Goal: Task Accomplishment & Management: Manage account settings

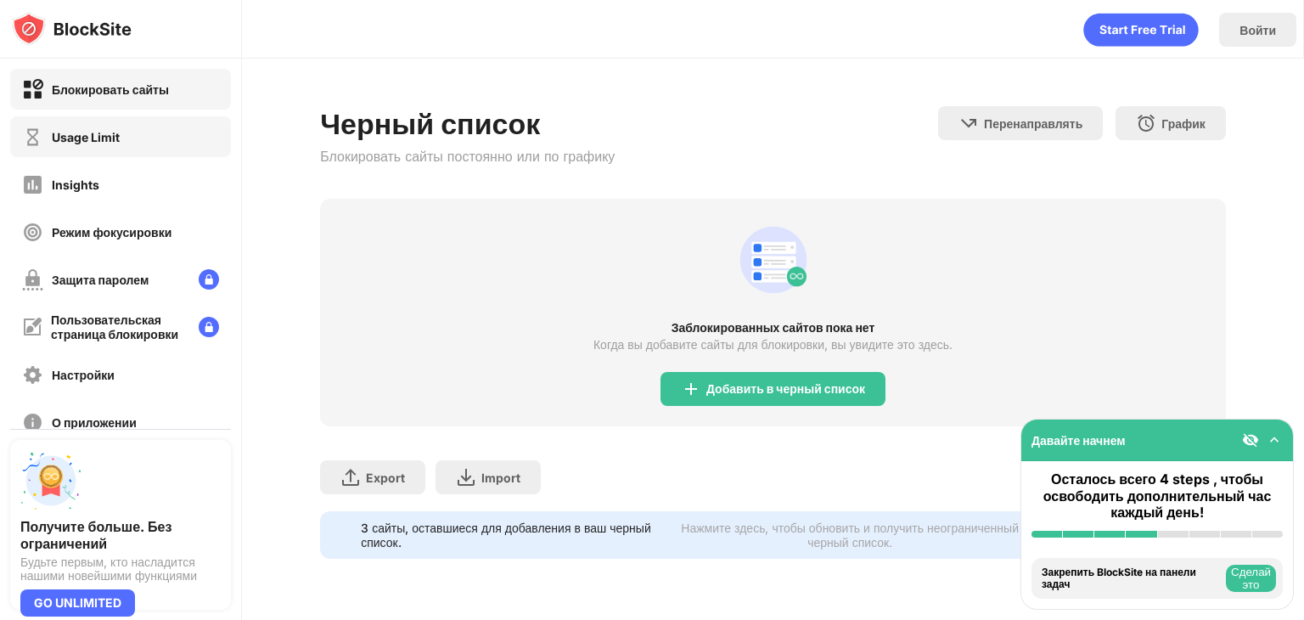
click at [115, 143] on div "Usage Limit" at bounding box center [71, 136] width 98 height 21
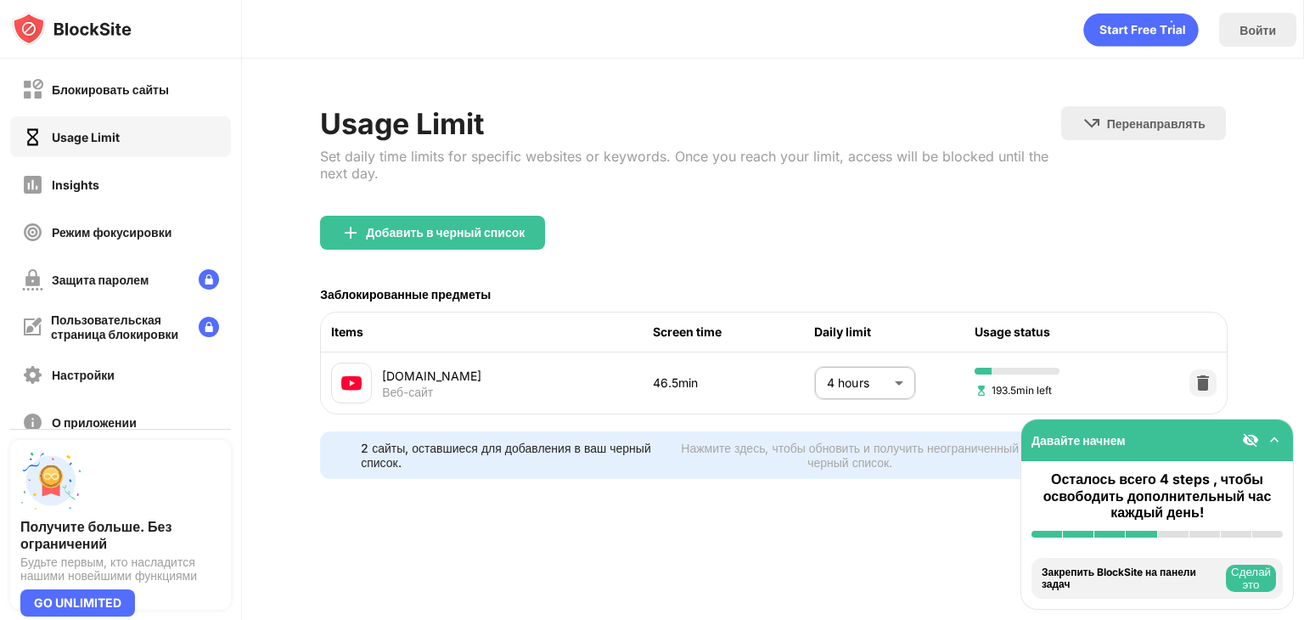
click at [903, 378] on body "Блокировать сайты Usage Limit Insights Режим фокусировки Защита паролем Пользов…" at bounding box center [652, 310] width 1304 height 620
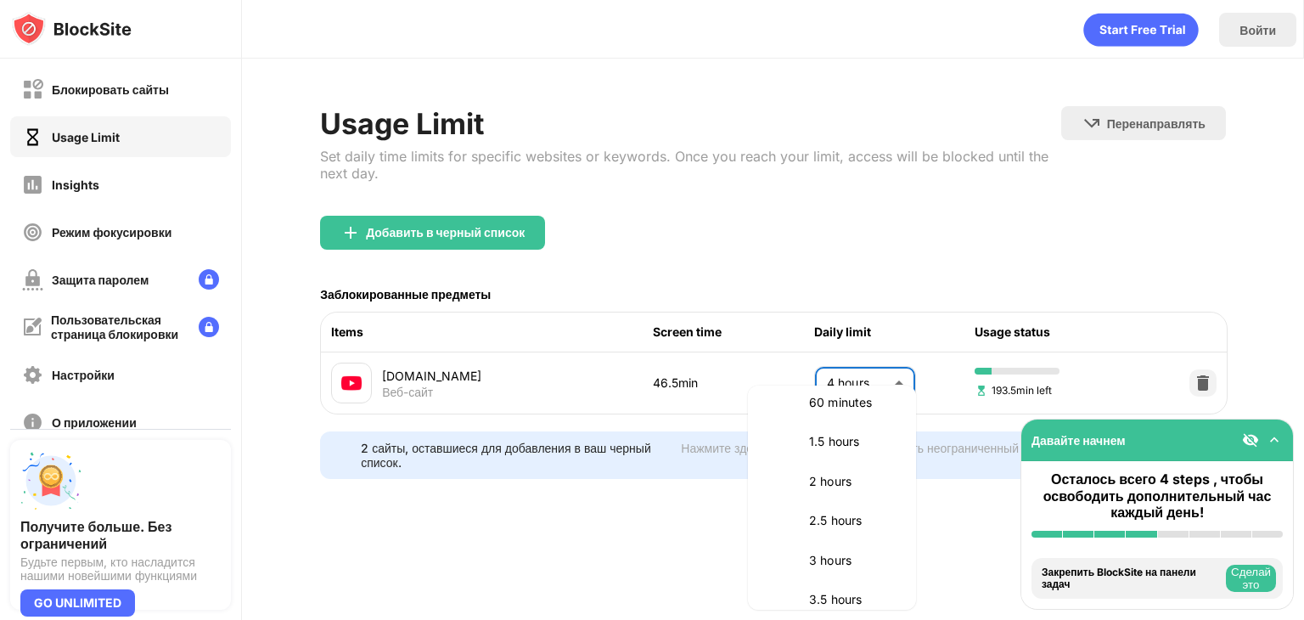
scroll to position [464, 0]
click at [841, 435] on p "60 minutes" at bounding box center [852, 431] width 87 height 19
type input "**"
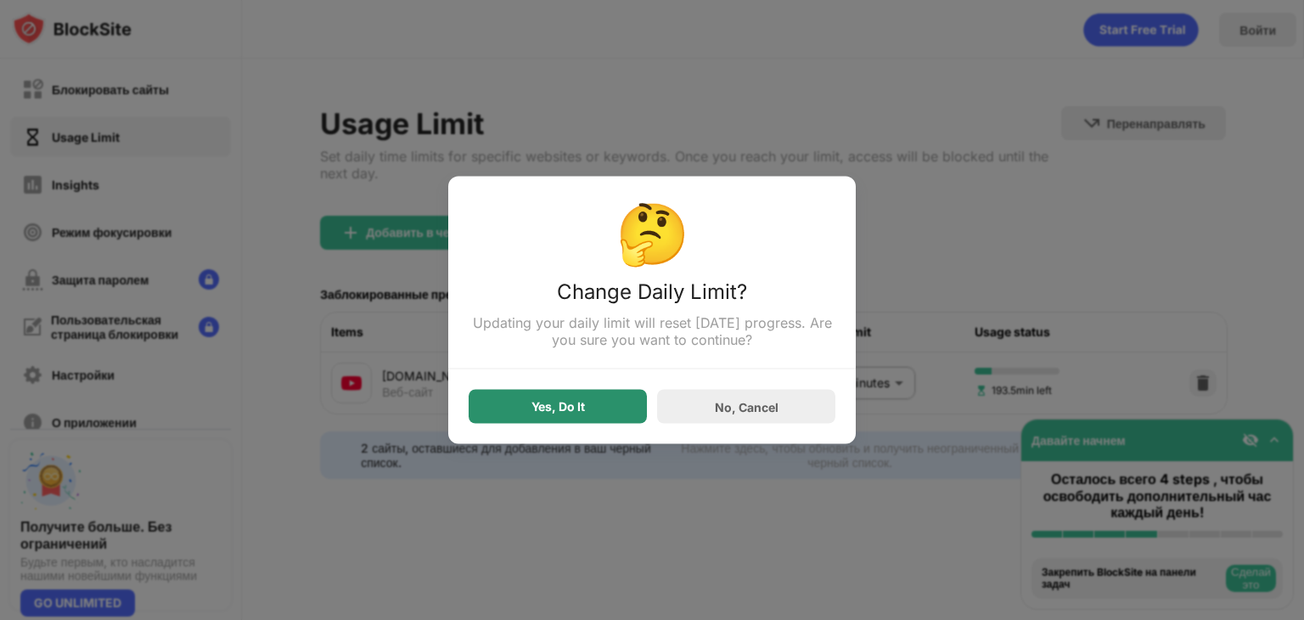
click at [588, 401] on div "Yes, Do It" at bounding box center [558, 407] width 178 height 34
